Goal: Download file/media

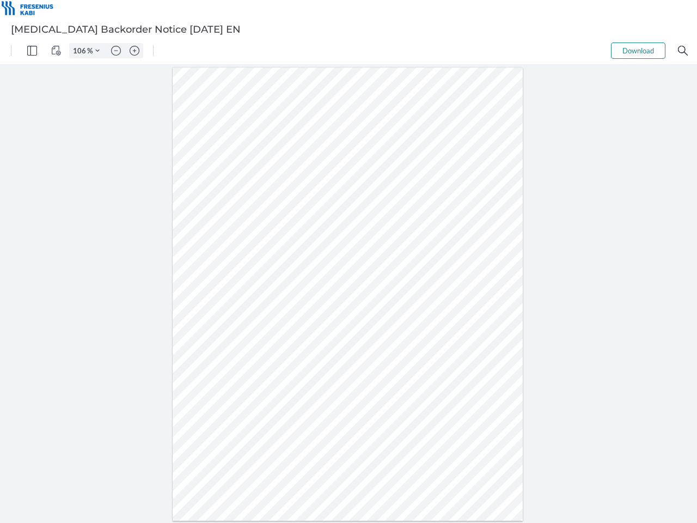
click at [32, 51] on img "Panel" at bounding box center [32, 51] width 10 height 10
click at [56, 51] on img "View Controls" at bounding box center [56, 51] width 10 height 10
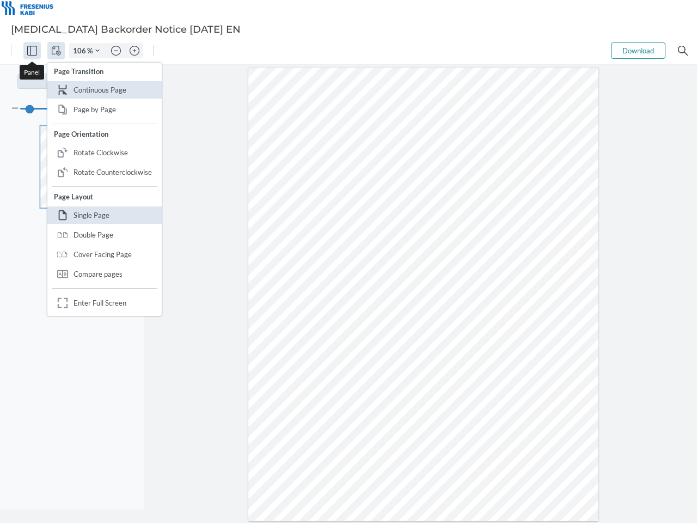
click at [81, 51] on input "106" at bounding box center [78, 51] width 17 height 10
click at [98, 51] on img "Zoom Controls" at bounding box center [97, 50] width 4 height 4
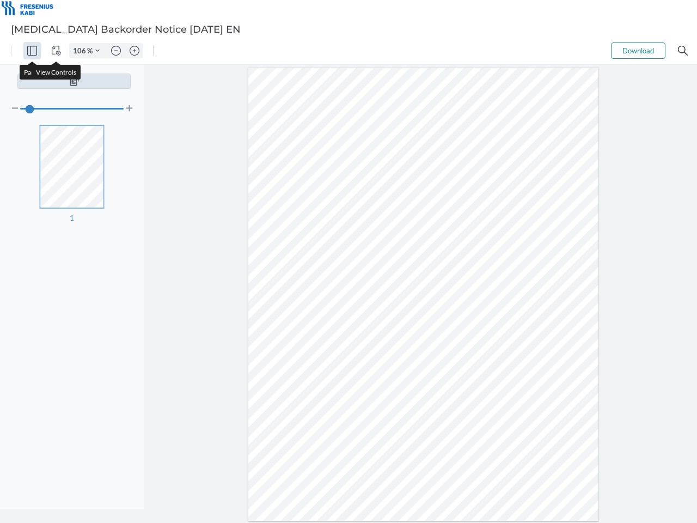
click at [116, 51] on img "Zoom out" at bounding box center [116, 51] width 10 height 10
click at [135, 51] on img "Zoom in" at bounding box center [135, 51] width 10 height 10
type input "106"
click at [639, 51] on button "Download" at bounding box center [638, 50] width 54 height 16
click at [683, 51] on img "Search" at bounding box center [683, 51] width 10 height 10
